Goal: Transaction & Acquisition: Obtain resource

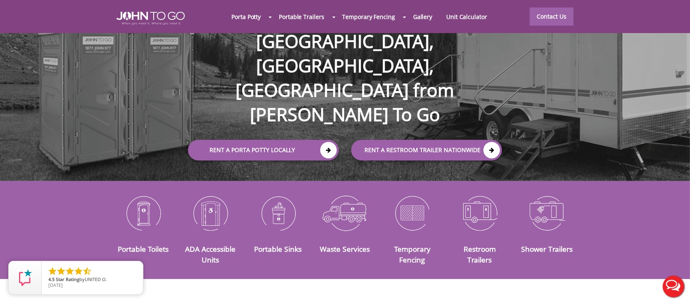
scroll to position [83, 0]
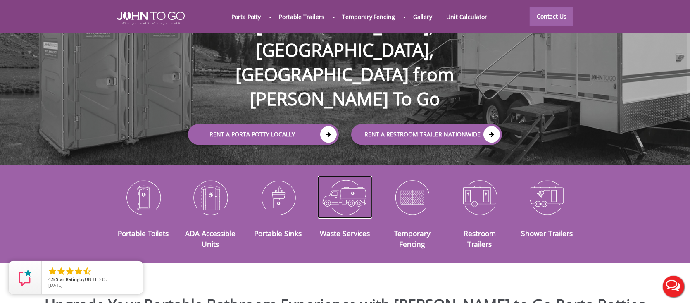
click at [342, 200] on img at bounding box center [345, 196] width 55 height 43
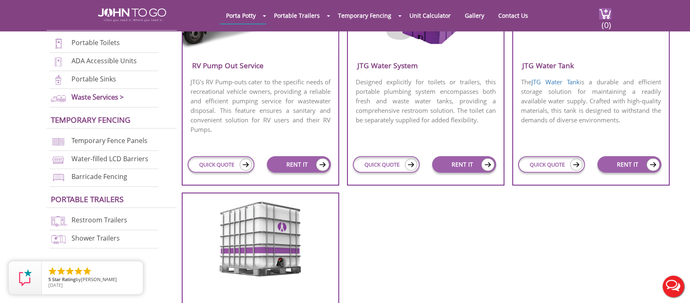
scroll to position [413, 0]
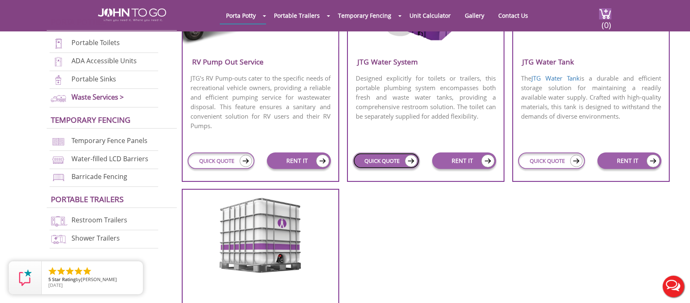
click at [373, 163] on link "QUICK QUOTE" at bounding box center [386, 160] width 66 height 17
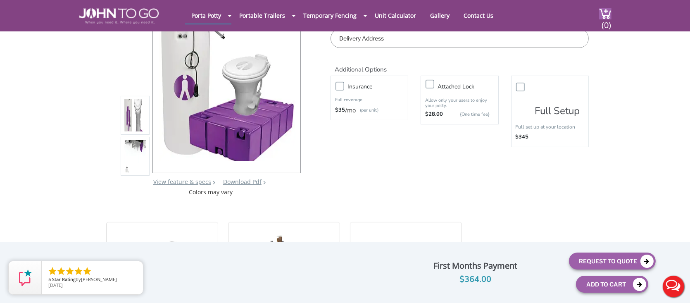
scroll to position [41, 0]
